Goal: Information Seeking & Learning: Learn about a topic

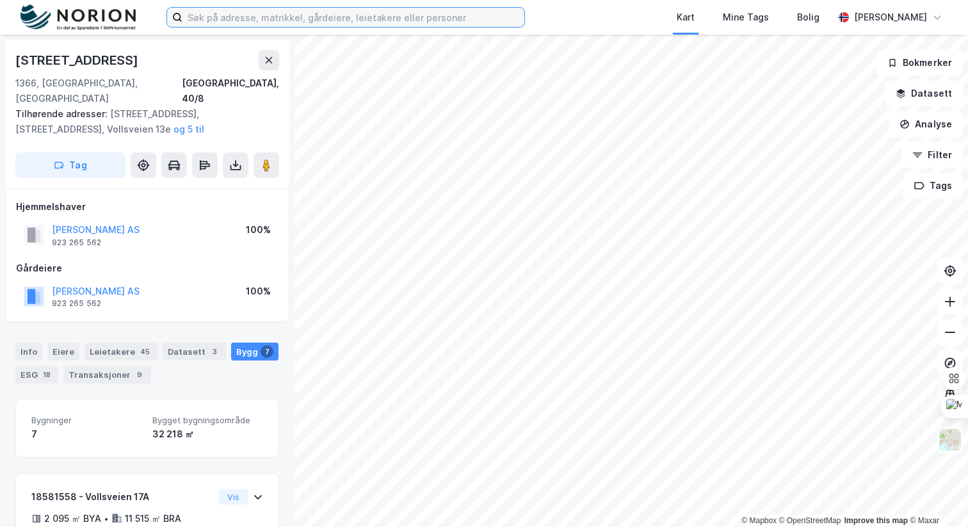
click at [366, 15] on input at bounding box center [354, 17] width 342 height 19
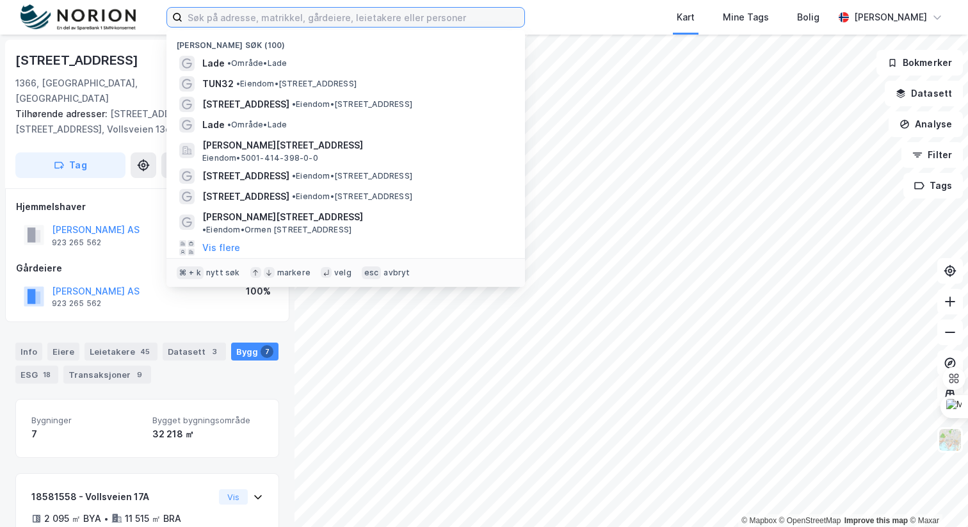
click at [366, 15] on input at bounding box center [354, 17] width 342 height 19
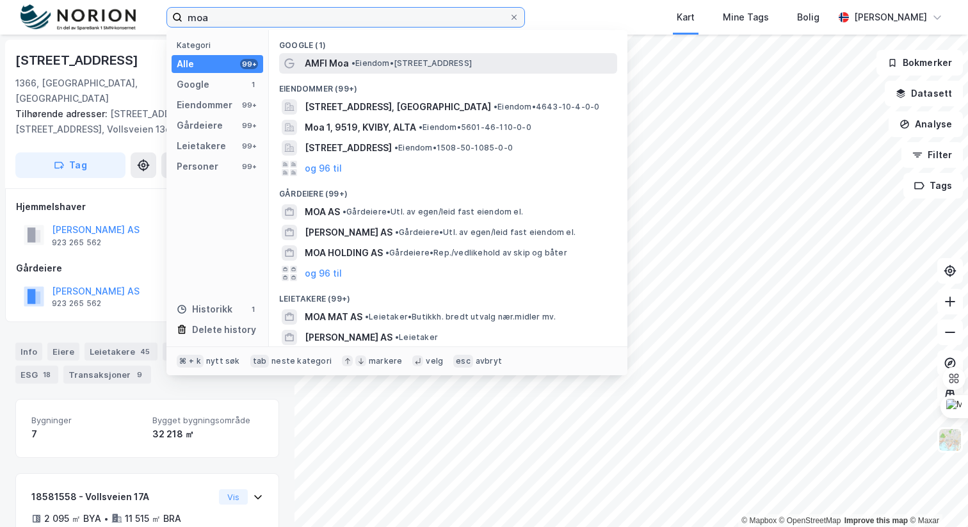
type input "moa"
click at [353, 63] on span "•" at bounding box center [354, 63] width 4 height 10
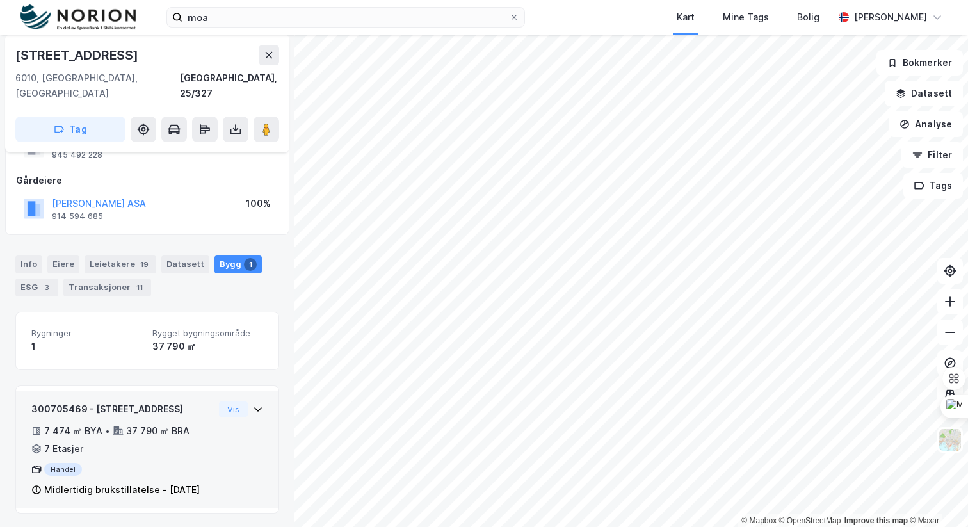
scroll to position [58, 0]
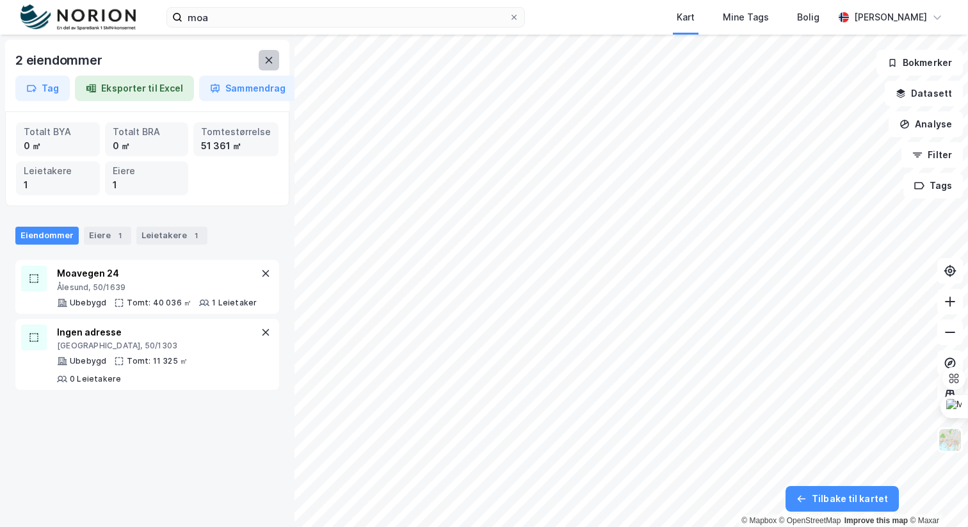
click at [270, 60] on icon at bounding box center [269, 60] width 10 height 10
